Goal: Navigation & Orientation: Go to known website

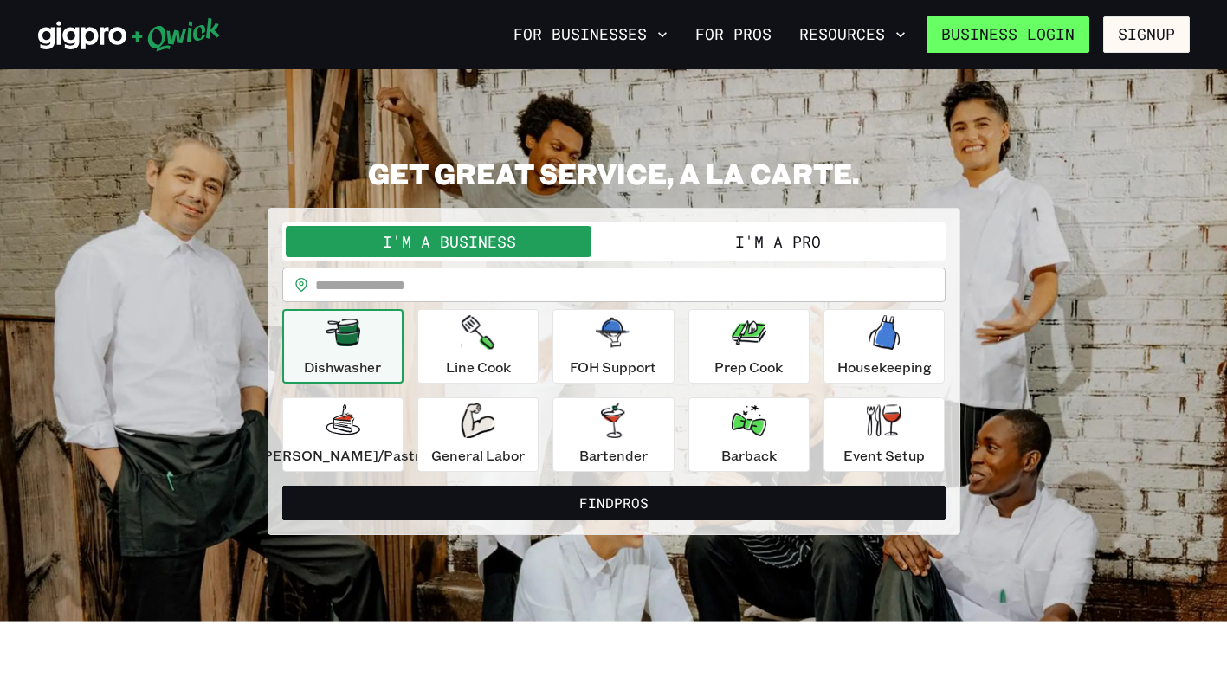
click at [1044, 29] on link "Business Login" at bounding box center [1007, 34] width 163 height 36
click at [1010, 23] on link "Business Login" at bounding box center [1007, 34] width 163 height 36
drag, startPoint x: 1003, startPoint y: 36, endPoint x: 855, endPoint y: 107, distance: 165.0
click at [1005, 36] on link "Business Login" at bounding box center [1007, 34] width 163 height 36
click at [1008, 42] on link "Business Login" at bounding box center [1007, 34] width 163 height 36
